Goal: Check status: Check status

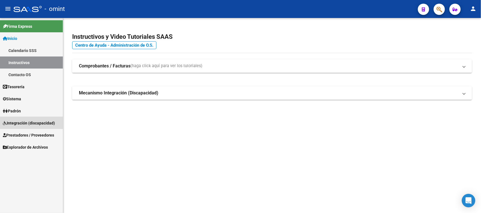
click at [35, 122] on span "Integración (discapacidad)" at bounding box center [29, 123] width 52 height 6
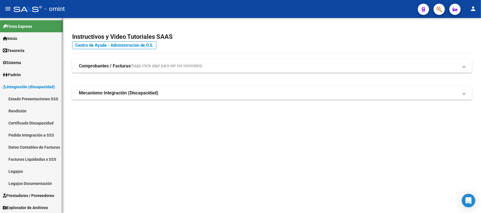
click at [41, 165] on link "Facturas Liquidadas x SSS" at bounding box center [31, 159] width 63 height 12
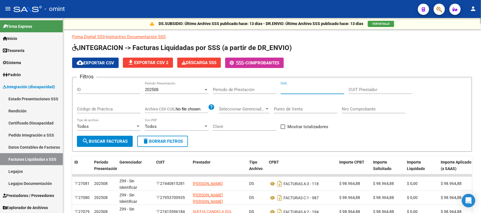
click at [299, 89] on input "CUIL" at bounding box center [313, 89] width 64 height 5
paste input "20-52581623-1"
type input "20-52581623-1"
click at [188, 86] on div "202508 Período Presentación" at bounding box center [177, 88] width 64 height 12
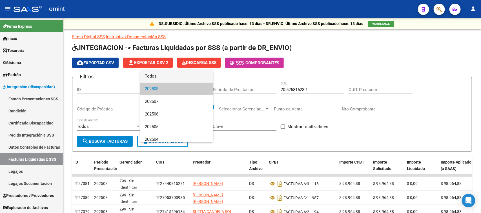
click at [187, 77] on span "Todos" at bounding box center [177, 76] width 64 height 13
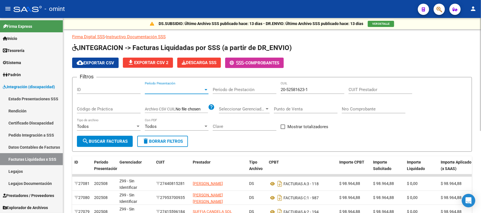
click at [107, 136] on button "search Buscar Facturas" at bounding box center [105, 141] width 56 height 11
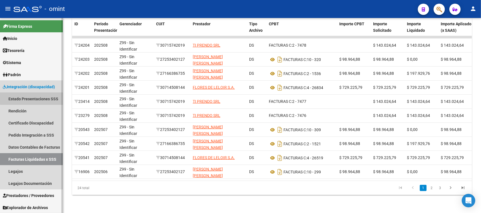
click at [38, 98] on link "Estado Presentaciones SSS" at bounding box center [31, 99] width 63 height 12
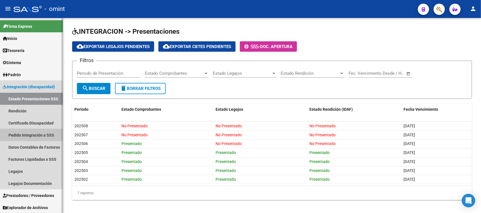
click at [36, 137] on link "Pedido Integración a SSS" at bounding box center [31, 135] width 63 height 12
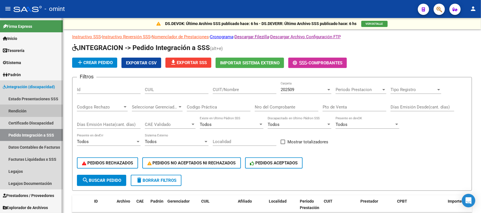
click at [41, 105] on link "Rendición" at bounding box center [31, 111] width 63 height 12
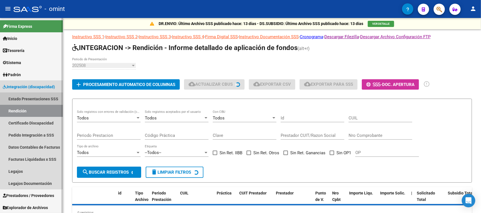
click at [42, 99] on link "Estado Presentaciones SSS" at bounding box center [31, 99] width 63 height 12
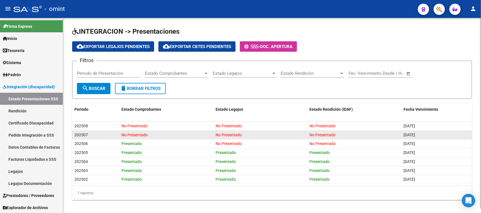
drag, startPoint x: 215, startPoint y: 144, endPoint x: 211, endPoint y: 137, distance: 8.2
click at [242, 148] on datatable-scroller "202508 No Presentado No Presentado No Presentado [DATE] 202507 No Presentado No…" at bounding box center [272, 153] width 400 height 63
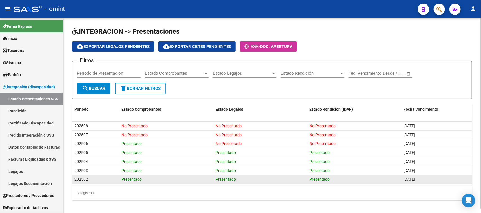
click at [140, 183] on datatable-body-cell "Presentado" at bounding box center [166, 179] width 94 height 9
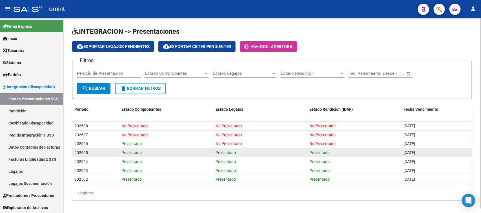
click at [182, 150] on div "Presentado" at bounding box center [166, 153] width 90 height 6
